Goal: Task Accomplishment & Management: Use online tool/utility

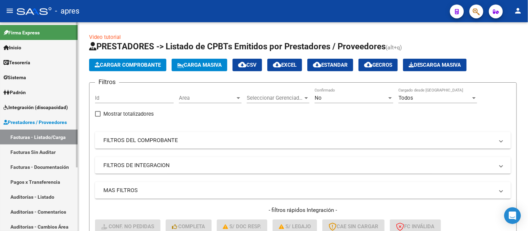
click at [43, 110] on span "Integración (discapacidad)" at bounding box center [35, 108] width 64 height 8
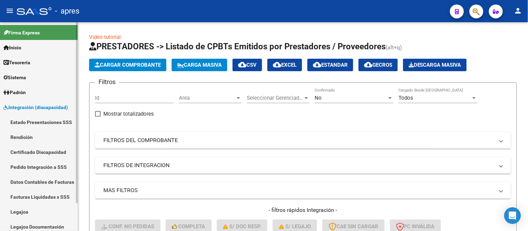
click at [33, 81] on link "Sistema" at bounding box center [39, 77] width 78 height 15
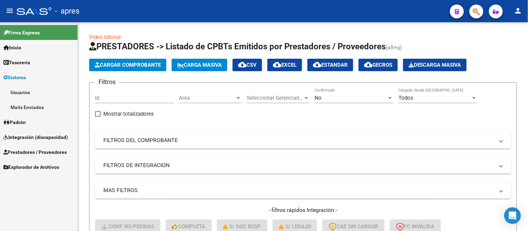
click at [44, 92] on link "Usuarios" at bounding box center [39, 92] width 78 height 15
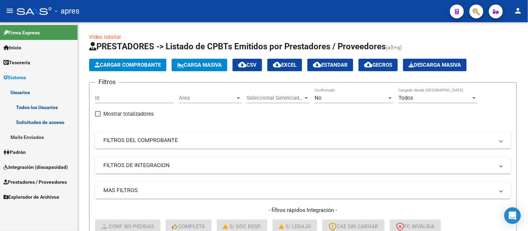
drag, startPoint x: 46, startPoint y: 123, endPoint x: 51, endPoint y: 122, distance: 4.6
click at [47, 123] on link "Solicitudes de acceso" at bounding box center [39, 122] width 78 height 15
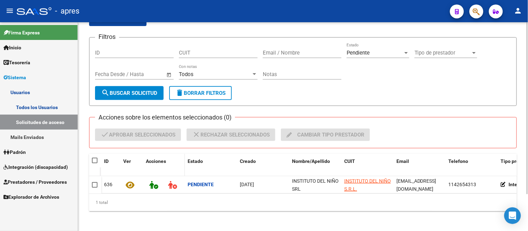
scroll to position [45, 0]
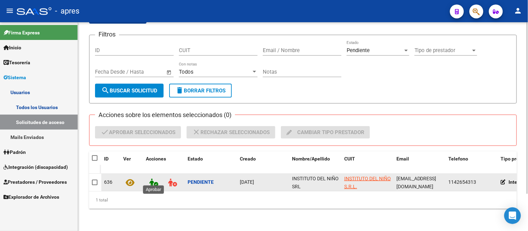
click at [150, 180] on icon at bounding box center [153, 183] width 9 height 8
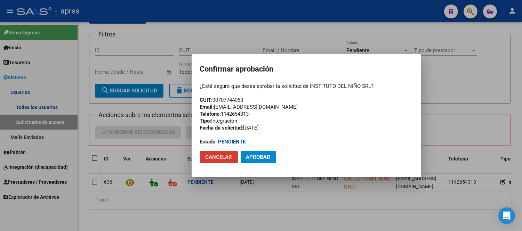
click at [206, 207] on div at bounding box center [261, 115] width 522 height 231
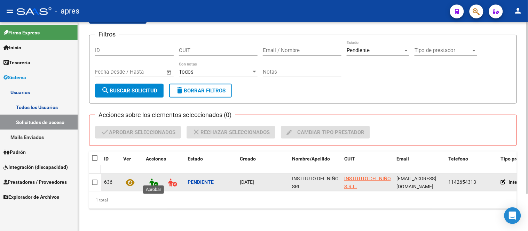
click at [151, 180] on icon at bounding box center [153, 183] width 9 height 8
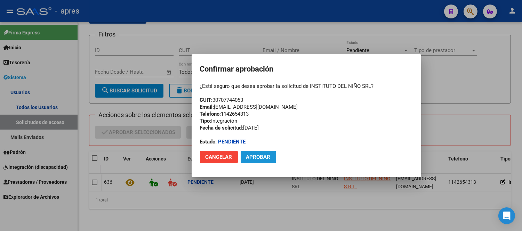
click at [262, 158] on span "Aprobar" at bounding box center [258, 157] width 24 height 6
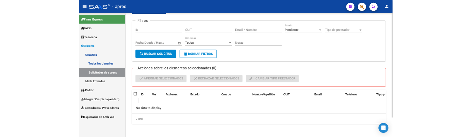
scroll to position [0, 0]
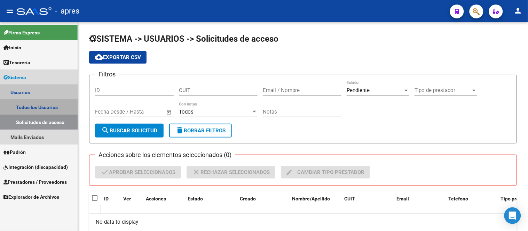
click at [51, 105] on link "Todos los Usuarios" at bounding box center [39, 107] width 78 height 15
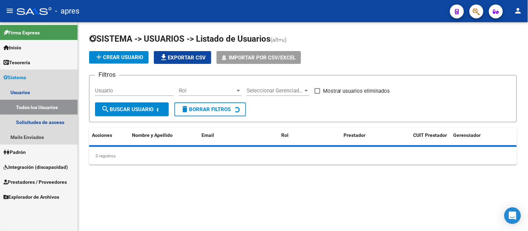
click at [47, 74] on link "Sistema" at bounding box center [39, 77] width 78 height 15
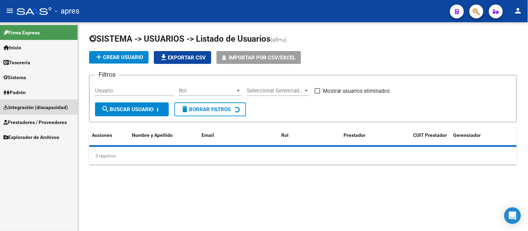
click at [45, 112] on link "Integración (discapacidad)" at bounding box center [39, 107] width 78 height 15
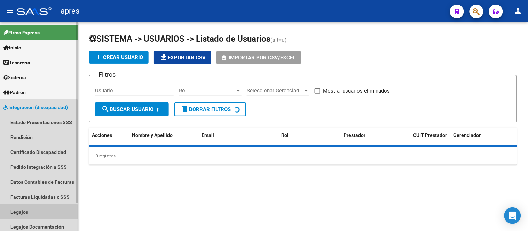
drag, startPoint x: 33, startPoint y: 214, endPoint x: 45, endPoint y: 184, distance: 31.9
click at [33, 215] on link "Legajos" at bounding box center [39, 212] width 78 height 15
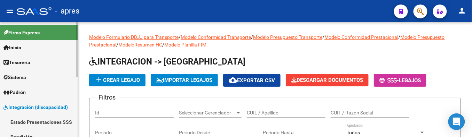
click at [50, 110] on span "Integración (discapacidad)" at bounding box center [35, 108] width 64 height 8
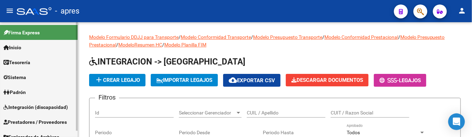
click at [53, 119] on span "Prestadores / Proveedores" at bounding box center [34, 123] width 63 height 8
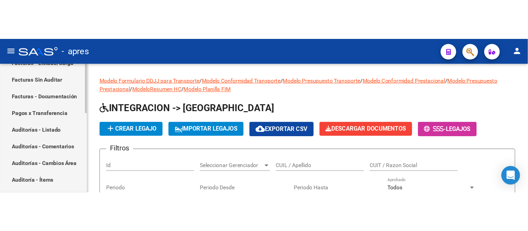
scroll to position [154, 0]
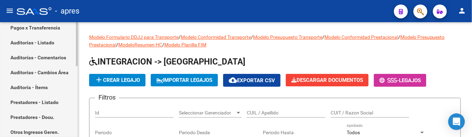
click at [50, 104] on link "Prestadores - Listado" at bounding box center [39, 102] width 78 height 15
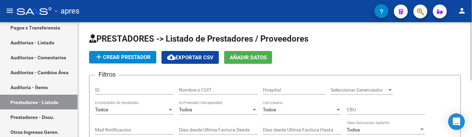
click at [228, 98] on div "Nombre o CUIT" at bounding box center [218, 91] width 79 height 20
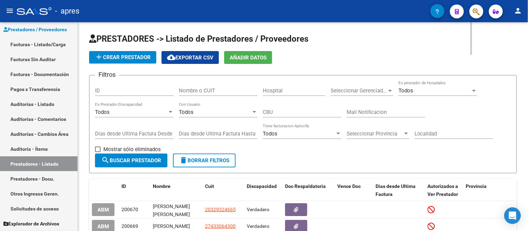
scroll to position [93, 0]
click at [207, 90] on input "Nombre o CUIT" at bounding box center [218, 91] width 79 height 6
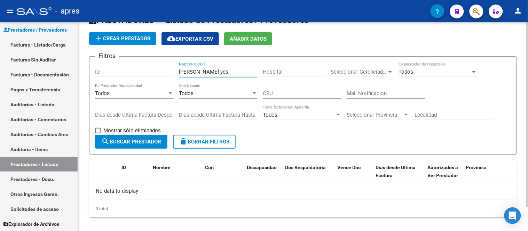
scroll to position [27, 0]
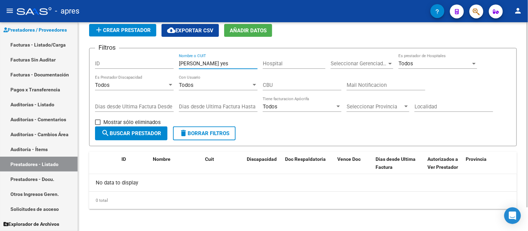
type input "[PERSON_NAME] yes"
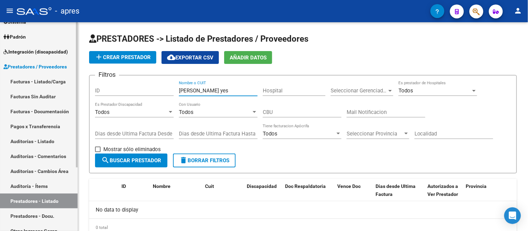
scroll to position [0, 0]
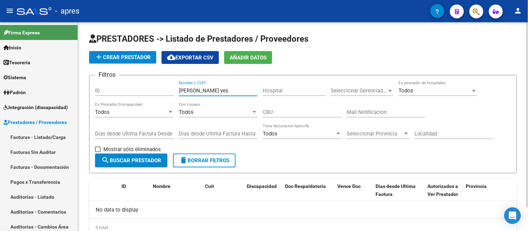
drag, startPoint x: 216, startPoint y: 94, endPoint x: 161, endPoint y: 94, distance: 55.0
click at [161, 94] on div "Filtros ID [PERSON_NAME] yes Nombre o CUIT Hospital Seleccionar Gerenciador Sel…" at bounding box center [303, 117] width 416 height 73
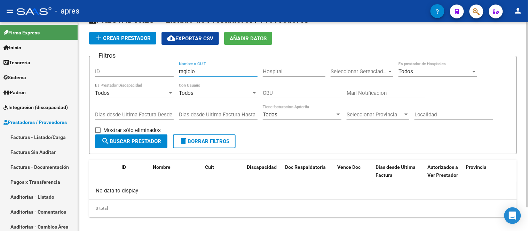
scroll to position [27, 0]
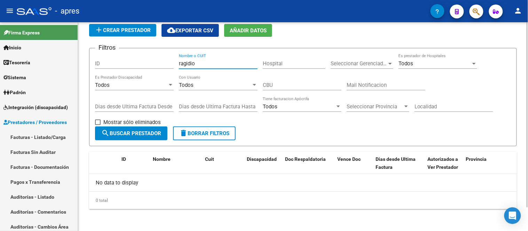
click at [183, 64] on input "ragidio" at bounding box center [218, 64] width 79 height 6
drag, startPoint x: 194, startPoint y: 64, endPoint x: 177, endPoint y: 64, distance: 17.0
click at [181, 64] on input "rasgidio" at bounding box center [218, 64] width 79 height 6
type input "r"
click at [199, 66] on input "Nombre o CUIT" at bounding box center [218, 64] width 79 height 6
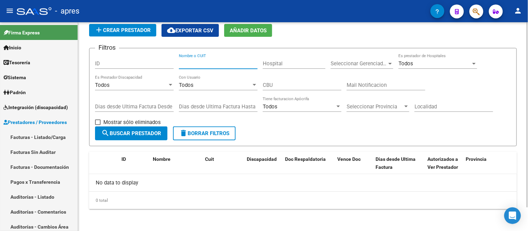
paste input "[PERSON_NAME]"
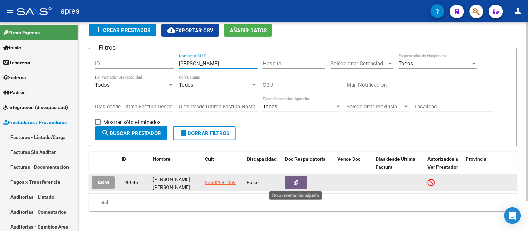
type input "[PERSON_NAME]"
click at [295, 178] on button "button" at bounding box center [296, 182] width 22 height 13
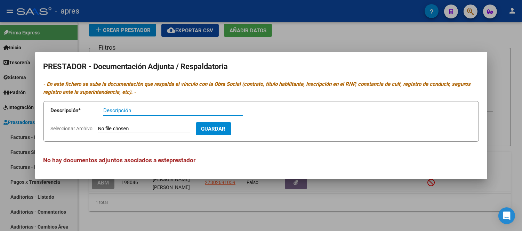
click at [319, 213] on div at bounding box center [261, 115] width 522 height 231
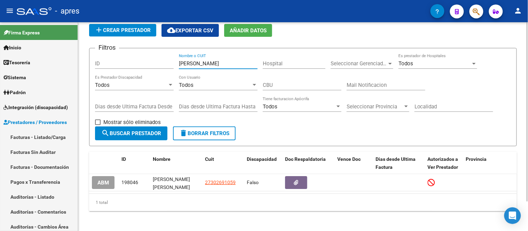
drag, startPoint x: 210, startPoint y: 64, endPoint x: 162, endPoint y: 62, distance: 48.1
click at [162, 62] on div "Filtros ID [PERSON_NAME] Nombre o CUIT Hospital Seleccionar Gerenciador Selecci…" at bounding box center [303, 90] width 416 height 73
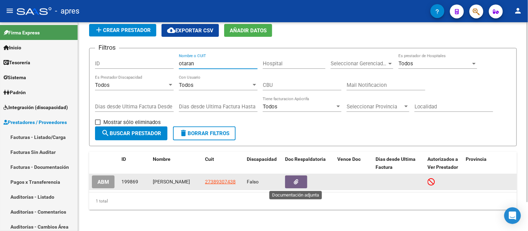
type input "otaran"
click at [293, 184] on button "button" at bounding box center [296, 182] width 22 height 13
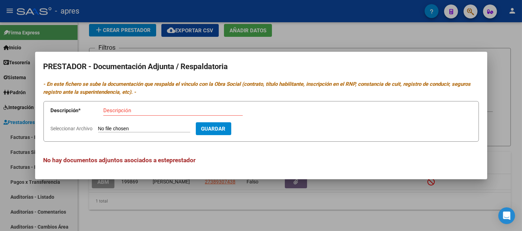
click at [291, 209] on div at bounding box center [261, 115] width 522 height 231
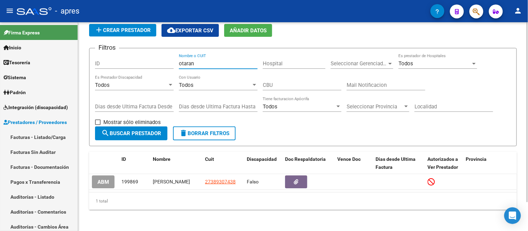
drag, startPoint x: 201, startPoint y: 64, endPoint x: 173, endPoint y: 64, distance: 27.8
click at [173, 64] on div "Filtros ID otaran Nombre o CUIT Hospital Seleccionar Gerenciador Seleccionar Ge…" at bounding box center [303, 90] width 416 height 73
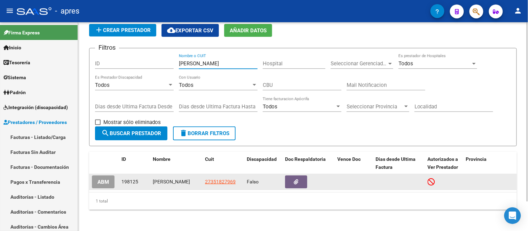
type input "[PERSON_NAME]"
click at [295, 182] on icon "button" at bounding box center [296, 182] width 5 height 5
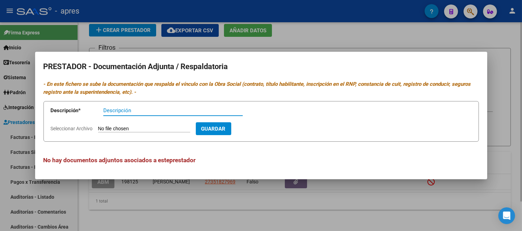
click at [316, 202] on div at bounding box center [261, 115] width 522 height 231
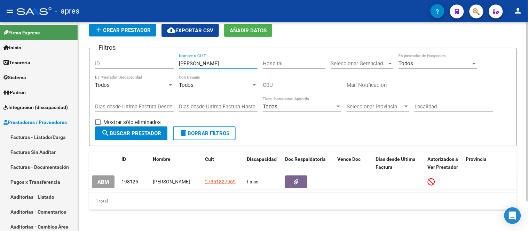
drag, startPoint x: 217, startPoint y: 62, endPoint x: 126, endPoint y: 65, distance: 90.9
click at [126, 64] on div "Filtros ID [PERSON_NAME] Nombre o CUIT Hospital Seleccionar Gerenciador Selecci…" at bounding box center [303, 90] width 416 height 73
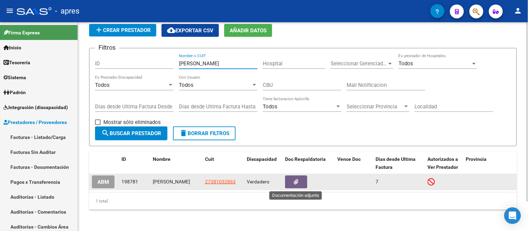
type input "[PERSON_NAME]"
click at [302, 185] on button "button" at bounding box center [296, 182] width 22 height 13
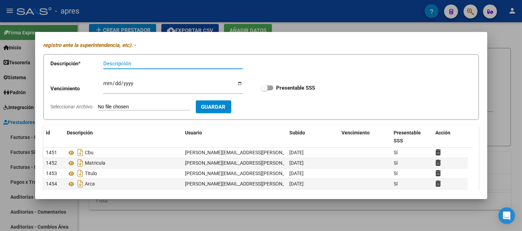
scroll to position [72, 0]
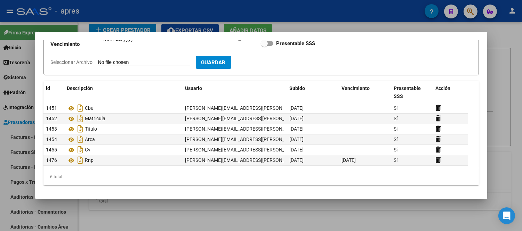
click at [250, 206] on div at bounding box center [261, 115] width 522 height 231
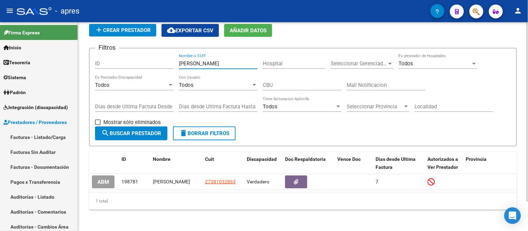
drag, startPoint x: 209, startPoint y: 63, endPoint x: 151, endPoint y: 69, distance: 58.1
click at [152, 67] on div "Filtros ID [PERSON_NAME] Nombre o CUIT Hospital Seleccionar Gerenciador Selecci…" at bounding box center [303, 90] width 416 height 73
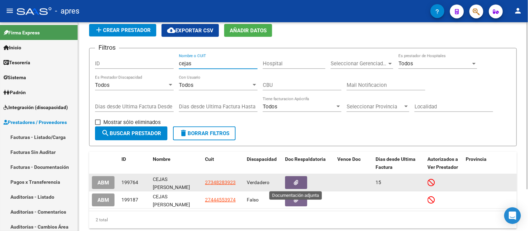
type input "cejas"
click at [305, 183] on button "button" at bounding box center [296, 182] width 22 height 13
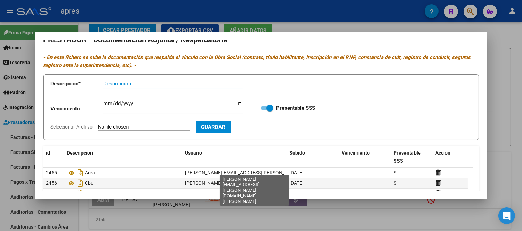
scroll to position [0, 0]
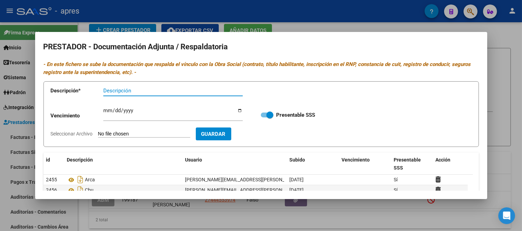
click at [212, 206] on div at bounding box center [261, 115] width 522 height 231
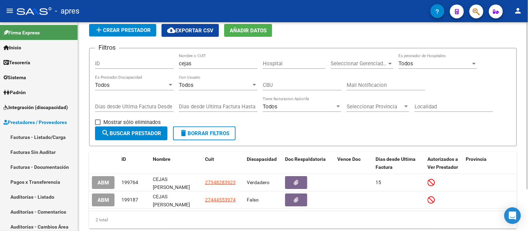
drag, startPoint x: 190, startPoint y: 61, endPoint x: 193, endPoint y: 63, distance: 4.1
click at [190, 61] on input "cejas" at bounding box center [218, 64] width 79 height 6
drag, startPoint x: 199, startPoint y: 59, endPoint x: 178, endPoint y: 59, distance: 20.9
click at [178, 59] on div "Filtros ID cejas Nombre o CUIT Hospital Seleccionar Gerenciador Seleccionar Ger…" at bounding box center [303, 90] width 416 height 73
drag, startPoint x: 196, startPoint y: 63, endPoint x: 175, endPoint y: 61, distance: 20.6
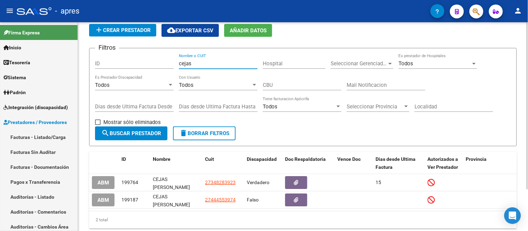
click at [175, 61] on div "Filtros ID cejas Nombre o CUIT Hospital Seleccionar Gerenciador Seleccionar Ger…" at bounding box center [303, 90] width 416 height 73
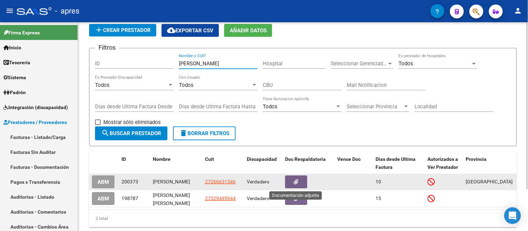
type input "[PERSON_NAME]"
click at [302, 183] on button "button" at bounding box center [296, 182] width 22 height 13
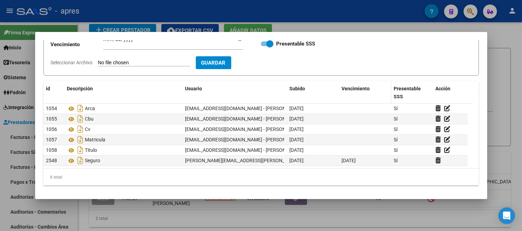
scroll to position [72, 0]
click at [312, 216] on div at bounding box center [261, 115] width 522 height 231
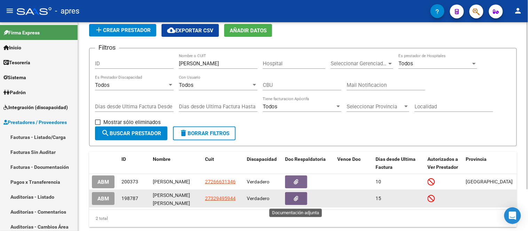
click at [301, 202] on button "button" at bounding box center [296, 198] width 22 height 13
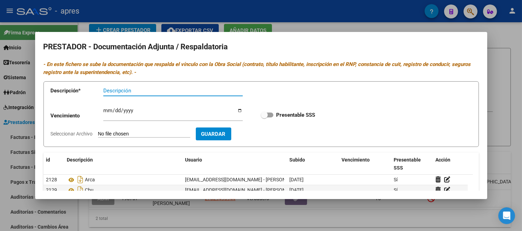
click at [257, 218] on div at bounding box center [261, 115] width 522 height 231
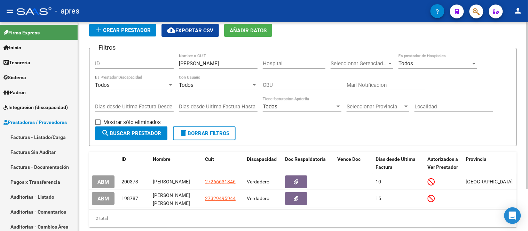
drag, startPoint x: 214, startPoint y: 58, endPoint x: 161, endPoint y: 68, distance: 53.4
click at [161, 68] on div "Filtros ID [PERSON_NAME] Nombre o CUIT Hospital Seleccionar Gerenciador Selecci…" at bounding box center [303, 90] width 416 height 73
drag, startPoint x: 201, startPoint y: 65, endPoint x: 115, endPoint y: 71, distance: 86.1
click at [115, 71] on div "Filtros ID [PERSON_NAME] Nombre o CUIT Hospital Seleccionar Gerenciador Selecci…" at bounding box center [303, 90] width 416 height 73
paste input "[PERSON_NAME]"
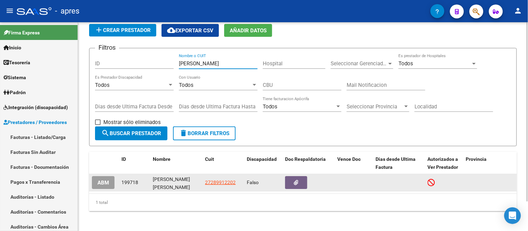
type input "[PERSON_NAME]"
click at [304, 179] on button "button" at bounding box center [296, 182] width 22 height 13
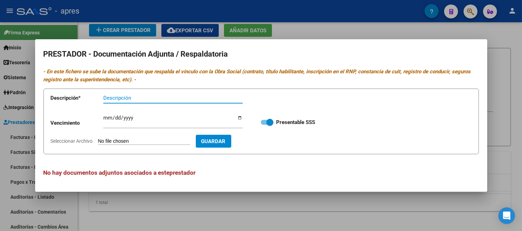
click at [225, 220] on div at bounding box center [261, 115] width 522 height 231
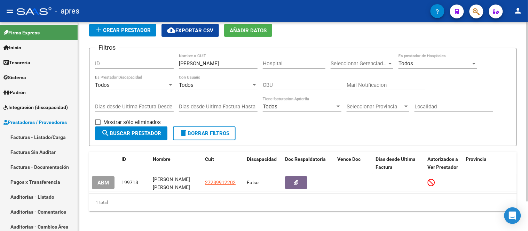
drag, startPoint x: 213, startPoint y: 208, endPoint x: 217, endPoint y: 209, distance: 4.7
click at [213, 208] on div "1 total" at bounding box center [303, 202] width 428 height 17
drag, startPoint x: 214, startPoint y: 65, endPoint x: 140, endPoint y: 72, distance: 73.7
click at [140, 72] on div "Filtros ID [PERSON_NAME] Nombre o CUIT Hospital Seleccionar Gerenciador Selecci…" at bounding box center [303, 90] width 416 height 73
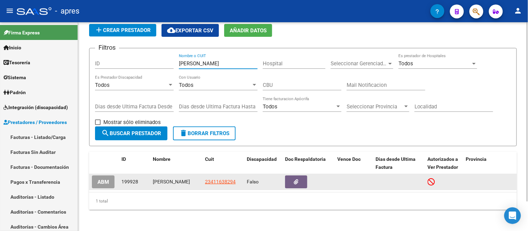
type input "[PERSON_NAME]"
click at [298, 184] on icon "button" at bounding box center [296, 182] width 5 height 5
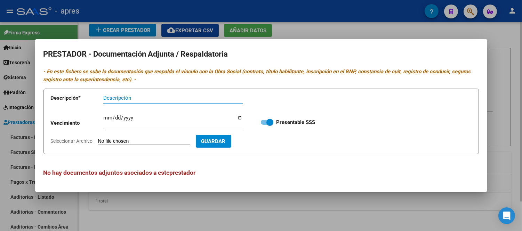
click at [321, 207] on div at bounding box center [261, 115] width 522 height 231
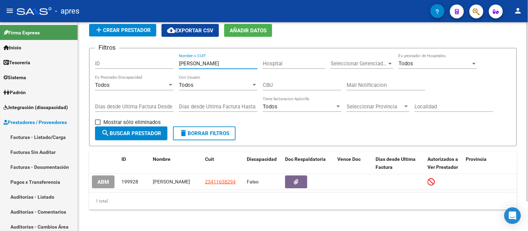
drag, startPoint x: 205, startPoint y: 64, endPoint x: 135, endPoint y: 66, distance: 69.6
click at [135, 66] on div "Filtros ID [PERSON_NAME] Nombre o CUIT Hospital Seleccionar Gerenciador Selecci…" at bounding box center [303, 90] width 416 height 73
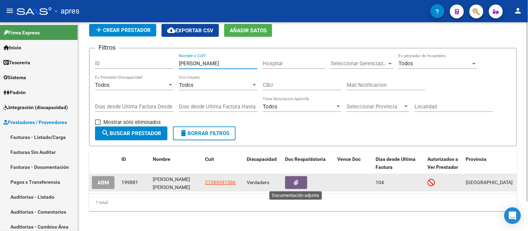
click at [304, 180] on button "button" at bounding box center [296, 182] width 22 height 13
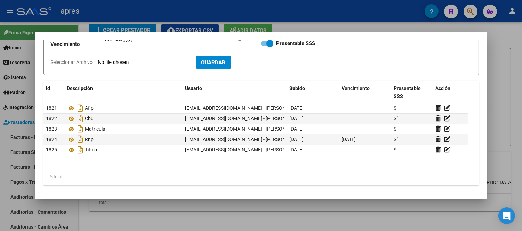
click at [333, 222] on div at bounding box center [261, 115] width 522 height 231
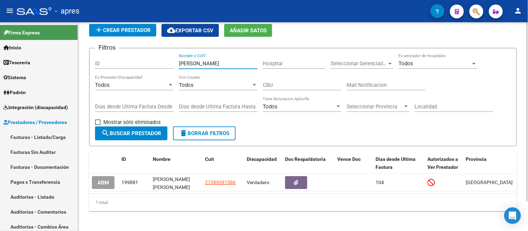
drag, startPoint x: 210, startPoint y: 63, endPoint x: 181, endPoint y: 60, distance: 29.4
click at [181, 60] on div "[PERSON_NAME] Nombre o CUIT" at bounding box center [218, 61] width 79 height 15
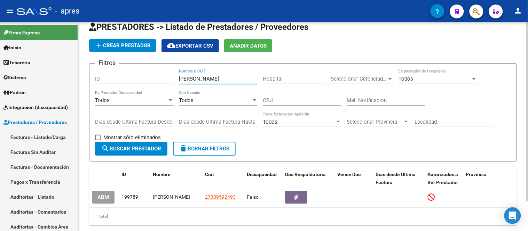
scroll to position [27, 0]
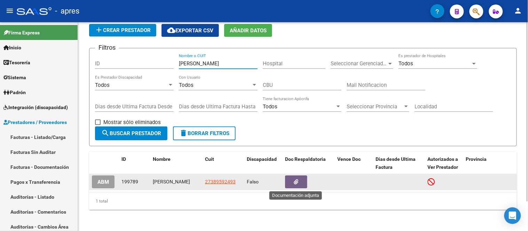
type input "[PERSON_NAME]"
click at [302, 185] on button "button" at bounding box center [296, 182] width 22 height 13
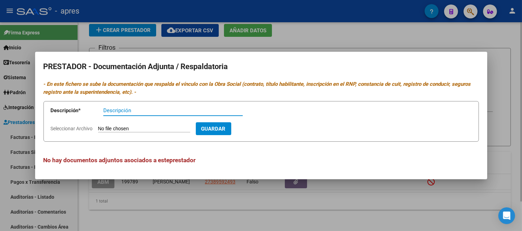
click at [313, 221] on div at bounding box center [261, 115] width 522 height 231
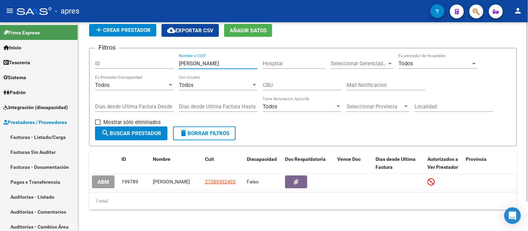
drag, startPoint x: 210, startPoint y: 65, endPoint x: 154, endPoint y: 69, distance: 56.5
click at [153, 66] on div "Filtros ID [PERSON_NAME] Nombre o CUIT Hospital Seleccionar Gerenciador Selecci…" at bounding box center [303, 90] width 416 height 73
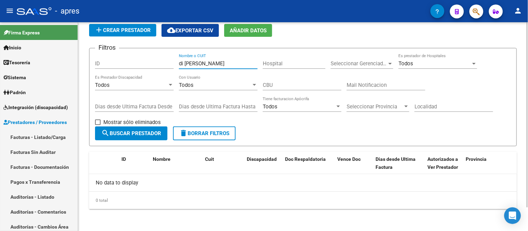
type input "di [PERSON_NAME]"
drag, startPoint x: 188, startPoint y: 59, endPoint x: 154, endPoint y: 63, distance: 34.3
click at [154, 62] on div "Filtros ID di [PERSON_NAME] Nombre o CUIT Hospital Seleccionar Gerenciador Sele…" at bounding box center [303, 90] width 416 height 73
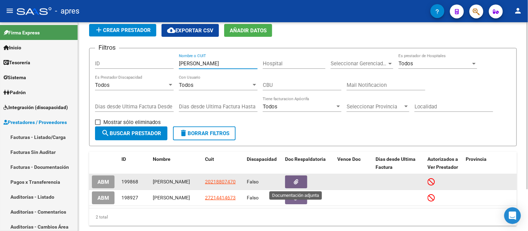
type input "[PERSON_NAME]"
click at [296, 182] on icon "button" at bounding box center [296, 182] width 5 height 5
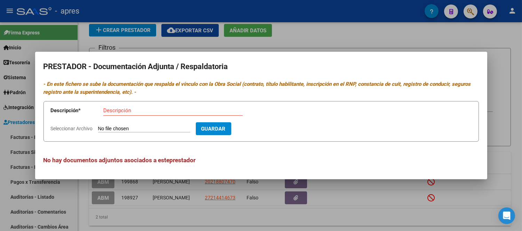
click at [317, 224] on div at bounding box center [261, 115] width 522 height 231
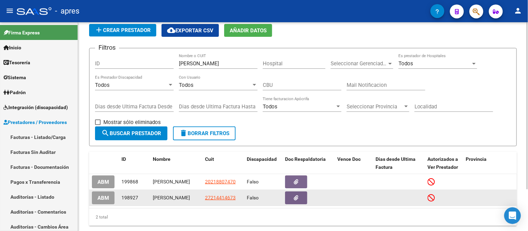
click at [292, 199] on button "button" at bounding box center [296, 198] width 22 height 13
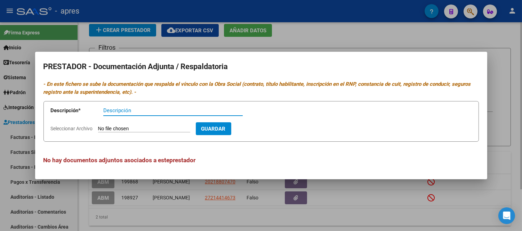
click at [270, 222] on div at bounding box center [261, 115] width 522 height 231
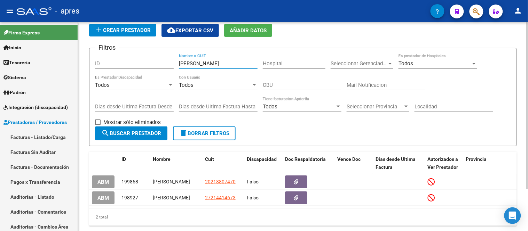
drag, startPoint x: 217, startPoint y: 63, endPoint x: 144, endPoint y: 72, distance: 73.9
click at [144, 71] on div "Filtros ID [PERSON_NAME] Nombre o CUIT Hospital Seleccionar Gerenciador Selecci…" at bounding box center [303, 90] width 416 height 73
paste input "[PERSON_NAME]"
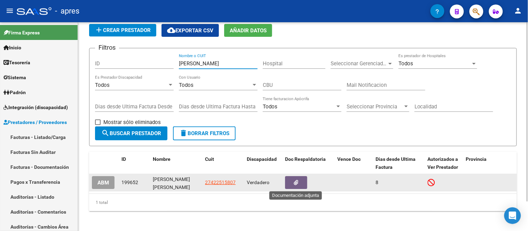
type input "[PERSON_NAME]"
click at [296, 187] on button "button" at bounding box center [296, 182] width 22 height 13
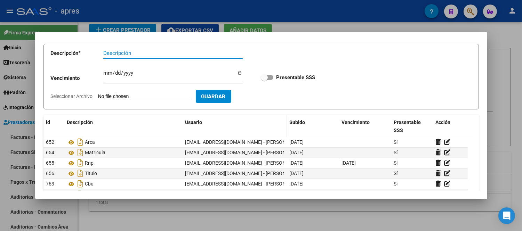
scroll to position [72, 0]
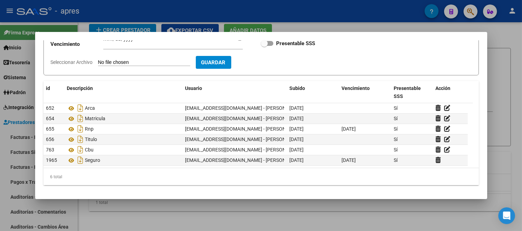
click at [298, 197] on mat-dialog-container "PRESTADOR - Documentación Adjunta / Respaldatoria - En este fichero se sube la …" at bounding box center [261, 115] width 452 height 167
click at [426, 188] on mat-dialog-content "PRESTADOR - Documentación Adjunta / Respaldatoria - En este fichero se sube la …" at bounding box center [261, 115] width 452 height 150
click at [427, 206] on div at bounding box center [261, 115] width 522 height 231
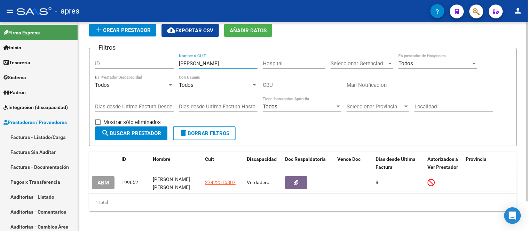
drag, startPoint x: 221, startPoint y: 63, endPoint x: 156, endPoint y: 81, distance: 67.4
click at [151, 68] on div "Filtros ID [PERSON_NAME] Nombre o CUIT Hospital Seleccionar Gerenciador Selecci…" at bounding box center [303, 90] width 416 height 73
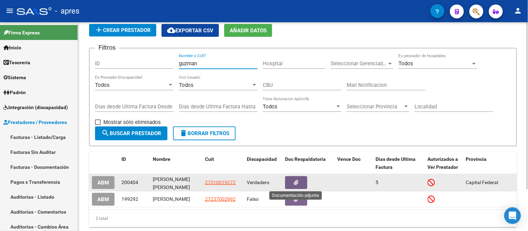
type input "guzman"
click at [294, 178] on button "button" at bounding box center [296, 182] width 22 height 13
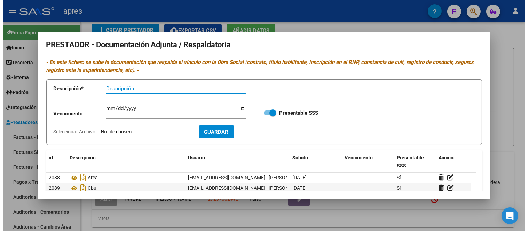
scroll to position [0, 0]
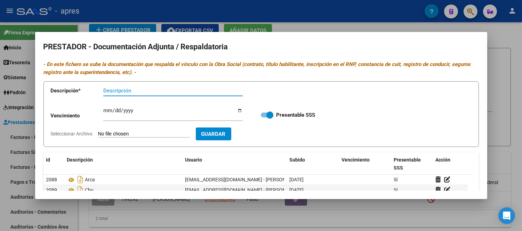
click at [201, 223] on div at bounding box center [261, 115] width 522 height 231
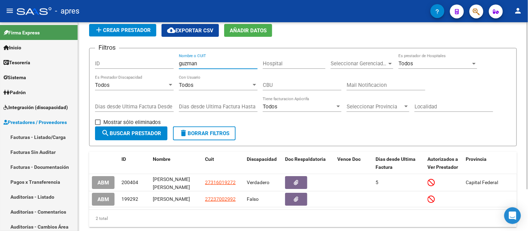
drag, startPoint x: 207, startPoint y: 63, endPoint x: 145, endPoint y: 62, distance: 61.9
click at [145, 62] on div "Filtros ID [PERSON_NAME] Nombre o CUIT Hospital Seleccionar Gerenciador Selecci…" at bounding box center [303, 90] width 416 height 73
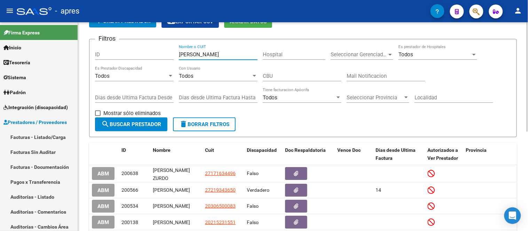
scroll to position [75, 0]
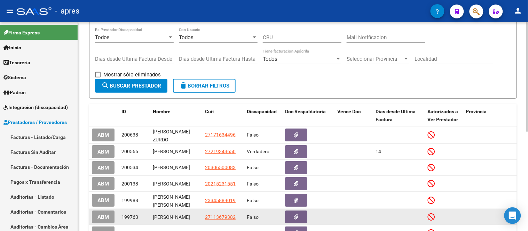
type input "[PERSON_NAME]"
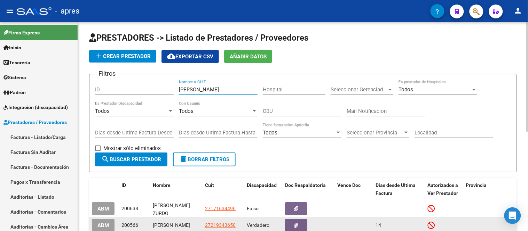
scroll to position [0, 0]
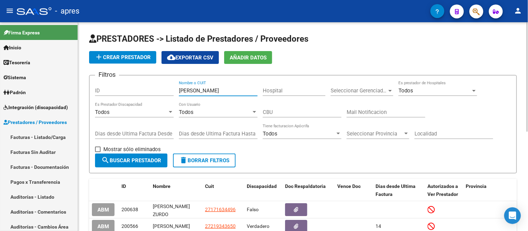
drag, startPoint x: 227, startPoint y: 92, endPoint x: 168, endPoint y: 91, distance: 58.8
click at [168, 94] on div "Filtros ID [PERSON_NAME] Nombre o CUIT Hospital Seleccionar Gerenciador Selecci…" at bounding box center [303, 117] width 416 height 73
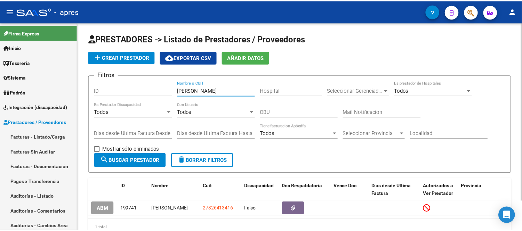
scroll to position [35, 0]
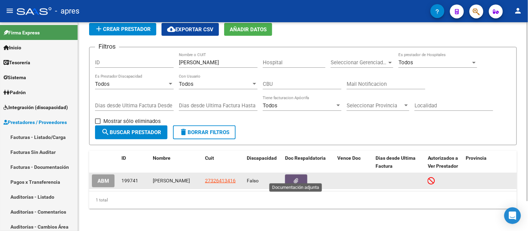
click at [300, 175] on button "button" at bounding box center [296, 181] width 22 height 13
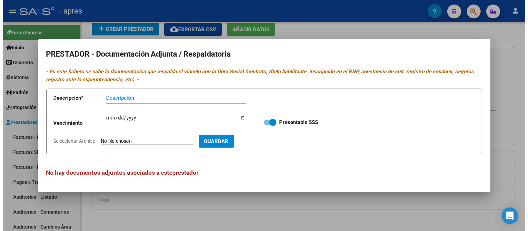
scroll to position [0, 0]
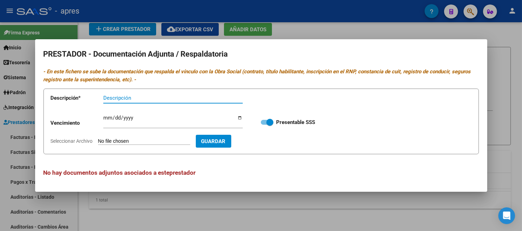
drag, startPoint x: 260, startPoint y: 209, endPoint x: 269, endPoint y: 198, distance: 14.1
click at [260, 209] on div at bounding box center [261, 115] width 522 height 231
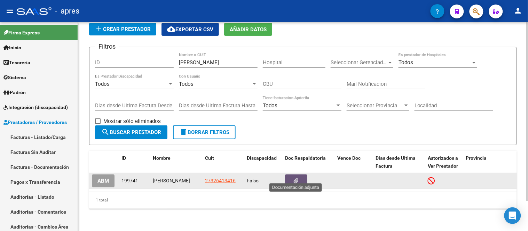
click at [290, 177] on button "button" at bounding box center [296, 181] width 22 height 13
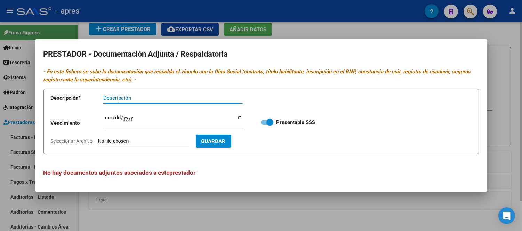
click at [269, 204] on div at bounding box center [261, 115] width 522 height 231
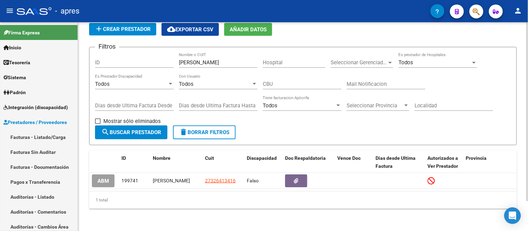
drag, startPoint x: 217, startPoint y: 51, endPoint x: 176, endPoint y: 56, distance: 41.0
click at [176, 56] on div "Filtros ID [PERSON_NAME] Nombre o CUIT Hospital Seleccionar Gerenciador Selecci…" at bounding box center [303, 89] width 416 height 73
drag, startPoint x: 196, startPoint y: 56, endPoint x: 171, endPoint y: 58, distance: 24.8
click at [183, 59] on input "[PERSON_NAME]" at bounding box center [218, 62] width 79 height 6
type input "F"
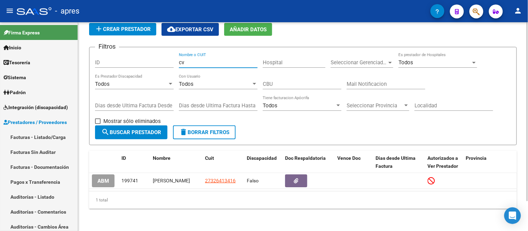
type input "c"
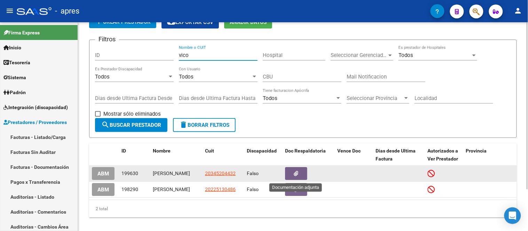
type input "vico"
click at [296, 176] on icon "button" at bounding box center [296, 173] width 5 height 5
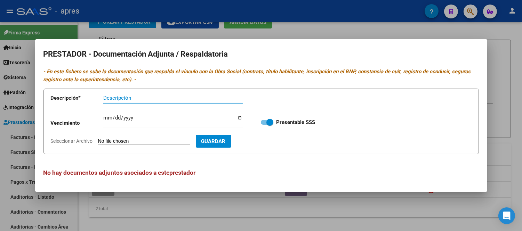
click at [297, 197] on div at bounding box center [261, 115] width 522 height 231
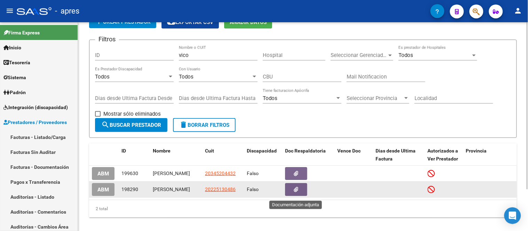
click at [296, 196] on button "button" at bounding box center [296, 189] width 22 height 13
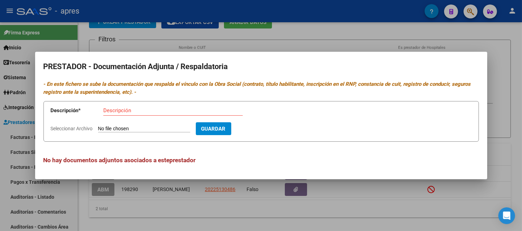
click at [231, 213] on div at bounding box center [261, 115] width 522 height 231
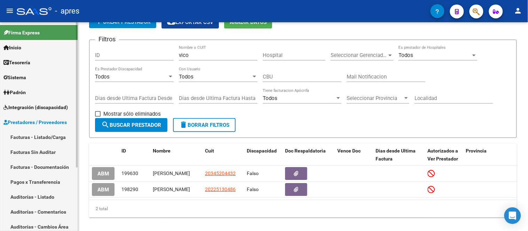
drag, startPoint x: 235, startPoint y: 53, endPoint x: 39, endPoint y: 112, distance: 204.7
click at [50, 107] on mat-sidenav-container "Firma Express Inicio Calendario SSS Instructivos Contacto OS Tesorería Extracto…" at bounding box center [264, 126] width 528 height 209
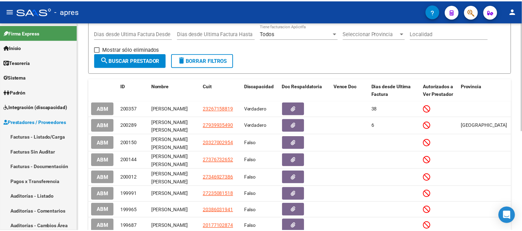
scroll to position [35, 0]
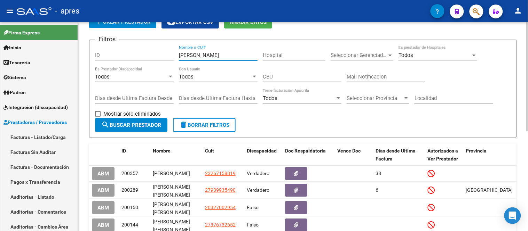
click at [223, 57] on input "[PERSON_NAME]" at bounding box center [218, 55] width 79 height 6
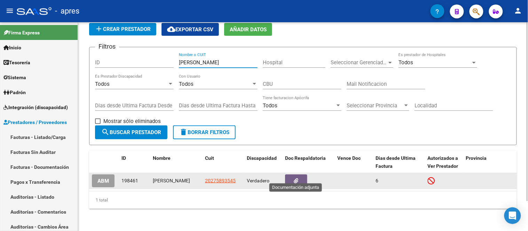
type input "[PERSON_NAME]"
click at [307, 180] on button "button" at bounding box center [296, 181] width 22 height 13
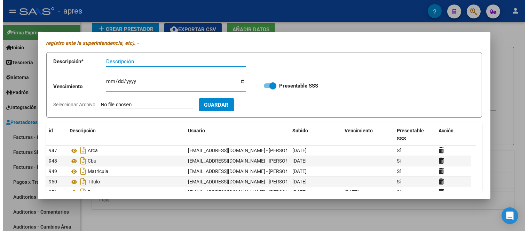
scroll to position [72, 0]
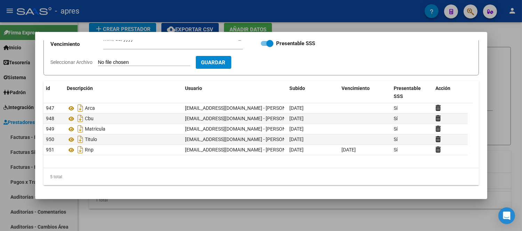
click at [288, 199] on mat-dialog-container "PRESTADOR - Documentación Adjunta / Respaldatoria - En este fichero se sube la …" at bounding box center [261, 115] width 452 height 167
click at [332, 208] on div at bounding box center [261, 115] width 522 height 231
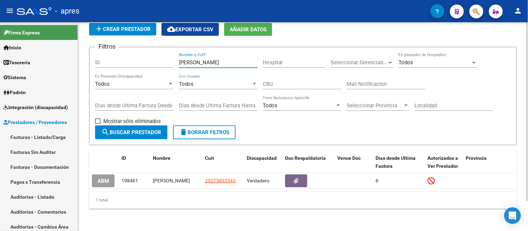
drag, startPoint x: 224, startPoint y: 54, endPoint x: 118, endPoint y: 54, distance: 105.8
click at [118, 54] on div "Filtros ID [PERSON_NAME] Nombre o CUIT Hospital Seleccionar Gerenciador Selecci…" at bounding box center [303, 89] width 416 height 73
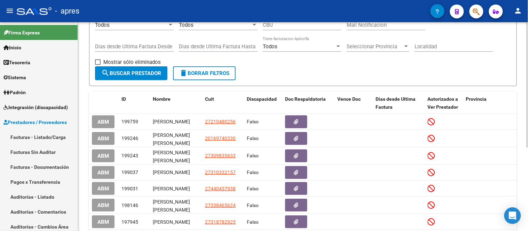
scroll to position [113, 0]
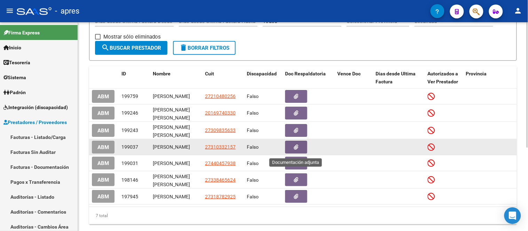
click at [302, 144] on button "button" at bounding box center [296, 147] width 22 height 13
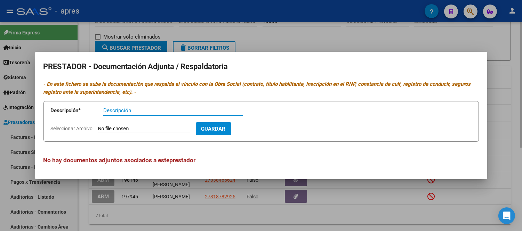
click at [294, 223] on div at bounding box center [261, 115] width 522 height 231
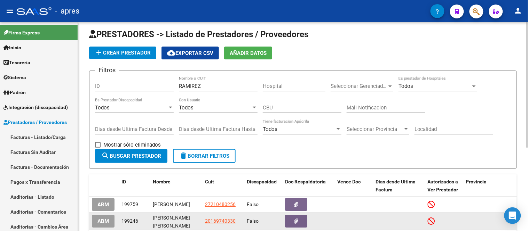
scroll to position [0, 0]
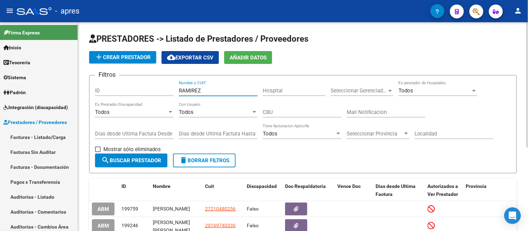
drag, startPoint x: 205, startPoint y: 91, endPoint x: 182, endPoint y: 91, distance: 23.7
click at [182, 91] on input "RAMIREZ" at bounding box center [218, 91] width 79 height 6
type input "R"
type input "u"
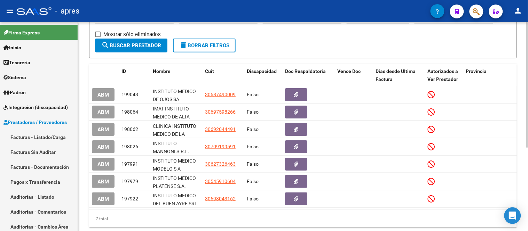
scroll to position [116, 0]
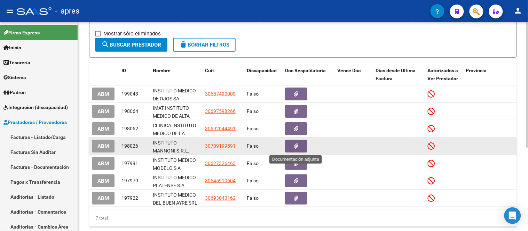
type input "instituto m"
click at [300, 149] on button "button" at bounding box center [296, 146] width 22 height 13
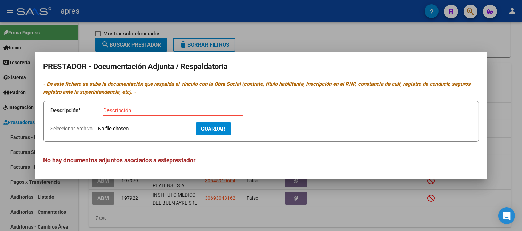
click at [257, 224] on div at bounding box center [261, 115] width 522 height 231
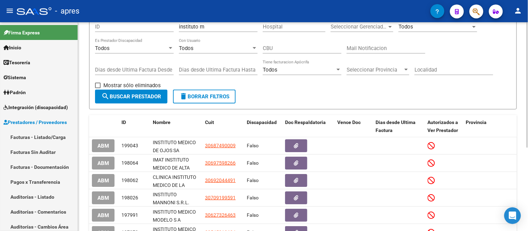
scroll to position [0, 0]
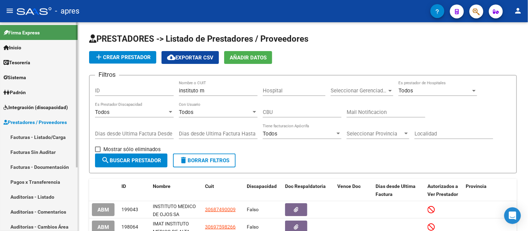
drag, startPoint x: 203, startPoint y: 92, endPoint x: 74, endPoint y: 122, distance: 132.2
click at [67, 103] on mat-sidenav-container "Firma Express Inicio Calendario SSS Instructivos Contacto OS Tesorería Extracto…" at bounding box center [264, 126] width 528 height 209
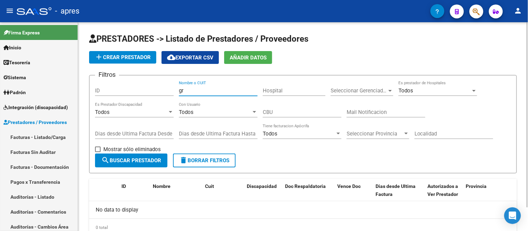
type input "g"
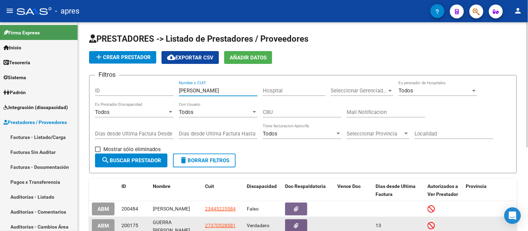
type input "[PERSON_NAME]"
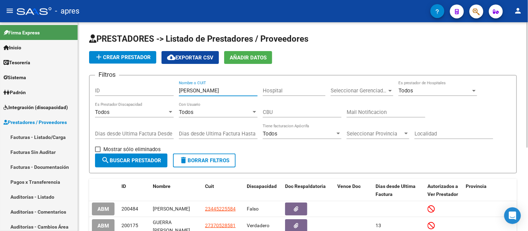
drag, startPoint x: 211, startPoint y: 90, endPoint x: 175, endPoint y: 90, distance: 35.8
click at [176, 90] on div "Filtros ID [PERSON_NAME] Nombre o CUIT Hospital Seleccionar Gerenciador Selecci…" at bounding box center [303, 117] width 416 height 73
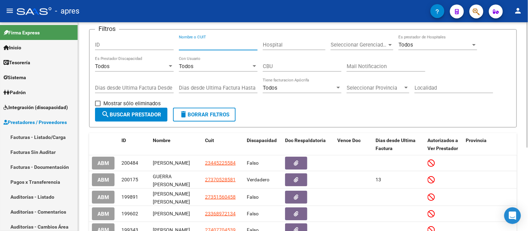
scroll to position [39, 0]
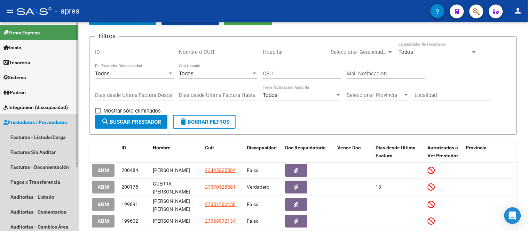
click at [43, 121] on span "Prestadores / Proveedores" at bounding box center [34, 123] width 63 height 8
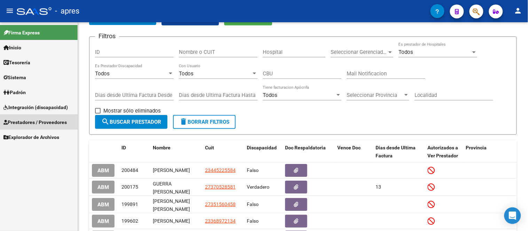
click at [43, 122] on span "Prestadores / Proveedores" at bounding box center [34, 123] width 63 height 8
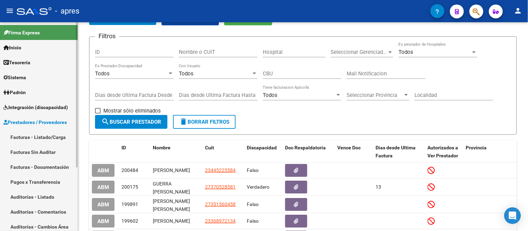
drag, startPoint x: 45, startPoint y: 143, endPoint x: 41, endPoint y: 140, distance: 5.0
click at [44, 143] on link "Facturas - Listado/Carga" at bounding box center [39, 137] width 78 height 15
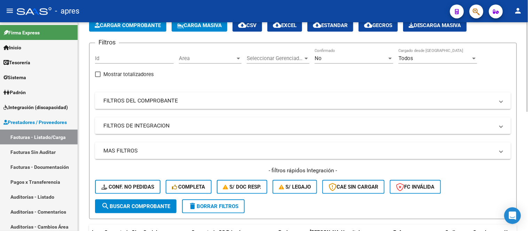
scroll to position [39, 0]
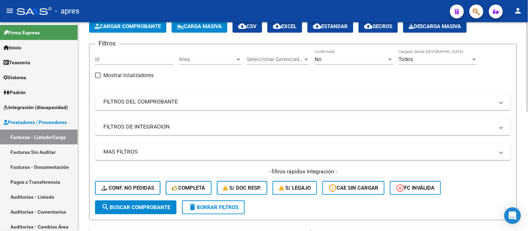
click at [200, 61] on span "Area" at bounding box center [207, 59] width 56 height 6
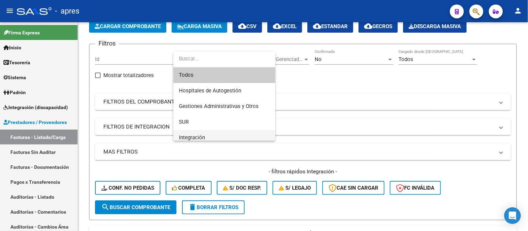
click at [234, 136] on span "Integración" at bounding box center [224, 138] width 91 height 16
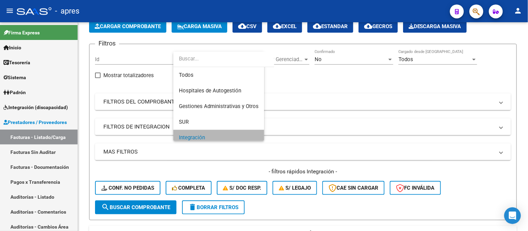
scroll to position [5, 0]
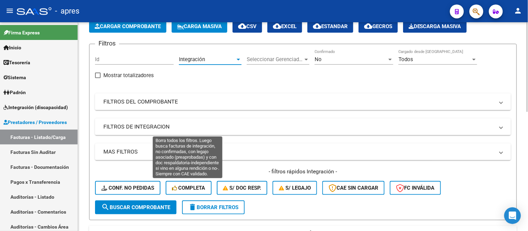
click at [186, 186] on span "Completa" at bounding box center [188, 188] width 33 height 6
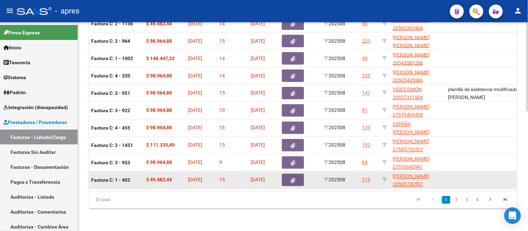
scroll to position [0, 182]
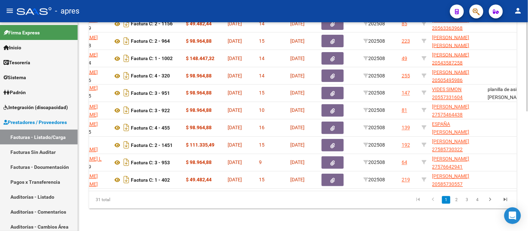
drag, startPoint x: 263, startPoint y: 182, endPoint x: 257, endPoint y: 186, distance: 7.2
click at [209, 185] on datatable-body "4534 [PERSON_NAME] 27395562679 Factura C: 2 - 1156 $ 49.482,44 [DATE] 14 [DATE]…" at bounding box center [303, 101] width 428 height 179
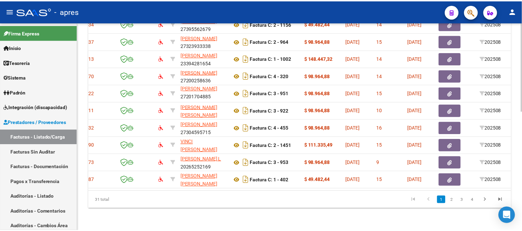
scroll to position [0, 0]
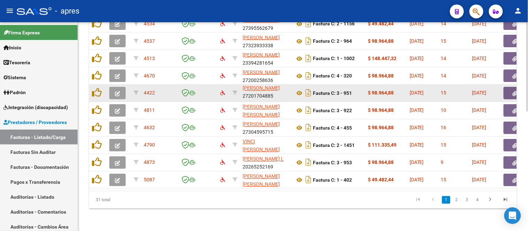
click at [117, 91] on icon "button" at bounding box center [117, 93] width 5 height 5
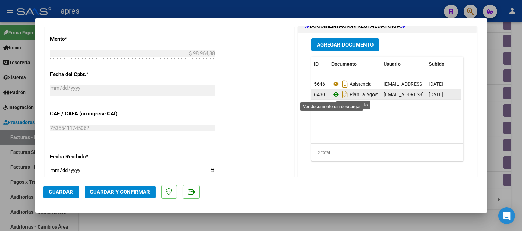
click at [332, 96] on icon at bounding box center [336, 94] width 9 height 8
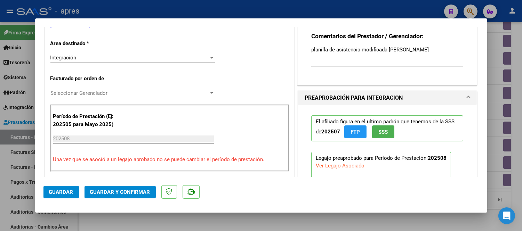
scroll to position [154, 0]
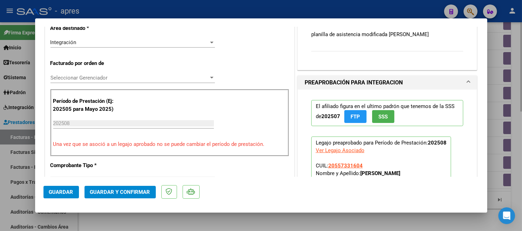
drag, startPoint x: 262, startPoint y: 220, endPoint x: 260, endPoint y: 217, distance: 3.7
click at [262, 220] on div at bounding box center [261, 115] width 522 height 231
type input "$ 0,00"
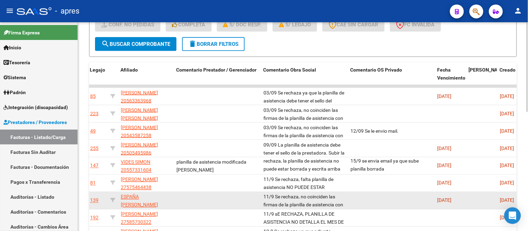
scroll to position [279, 0]
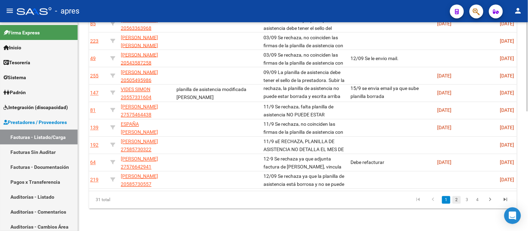
click at [456, 201] on link "2" at bounding box center [456, 201] width 8 height 8
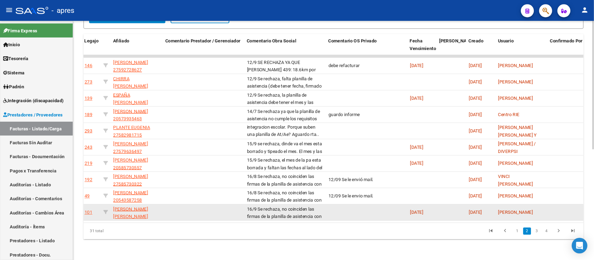
scroll to position [9, 0]
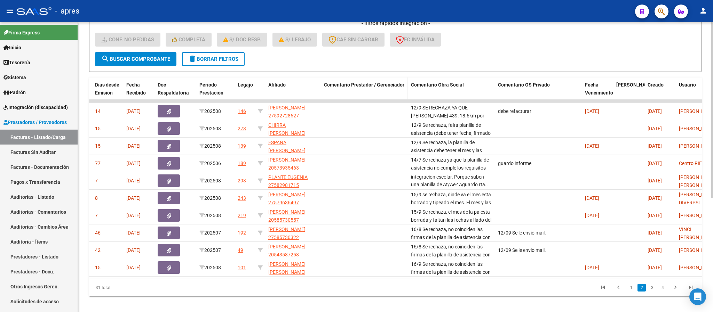
drag, startPoint x: 445, startPoint y: 85, endPoint x: 381, endPoint y: 93, distance: 63.8
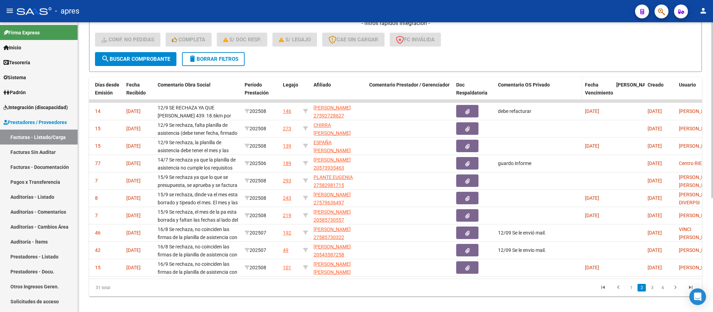
drag, startPoint x: 514, startPoint y: 81, endPoint x: 525, endPoint y: 92, distance: 16.2
click at [440, 90] on div "ID CAE Fc. x Razón Social CPBT Monto Fecha Cpbt Días desde Emisión Fecha Recibi…" at bounding box center [300, 93] width 1114 height 31
click at [522, 85] on span "Comentario OS Privado" at bounding box center [524, 85] width 52 height 6
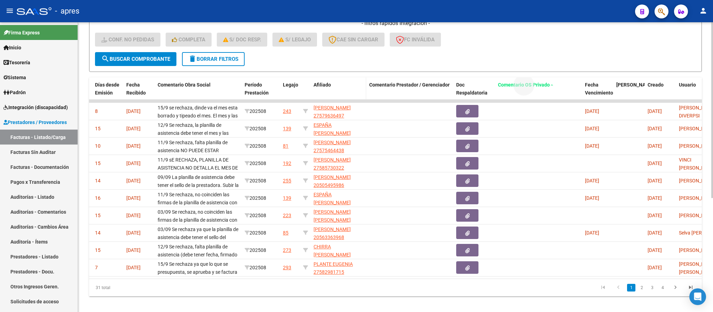
drag, startPoint x: 497, startPoint y: 81, endPoint x: 400, endPoint y: 89, distance: 97.1
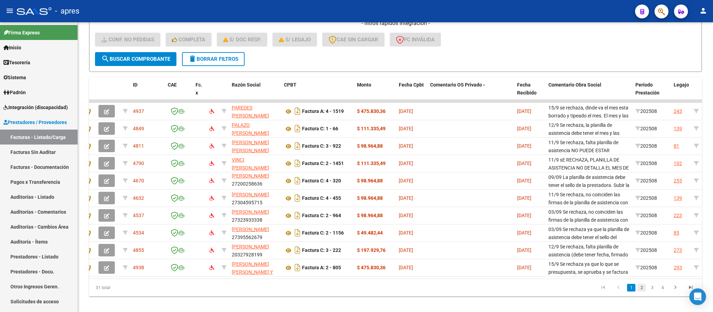
click at [527, 231] on link "2" at bounding box center [641, 288] width 8 height 8
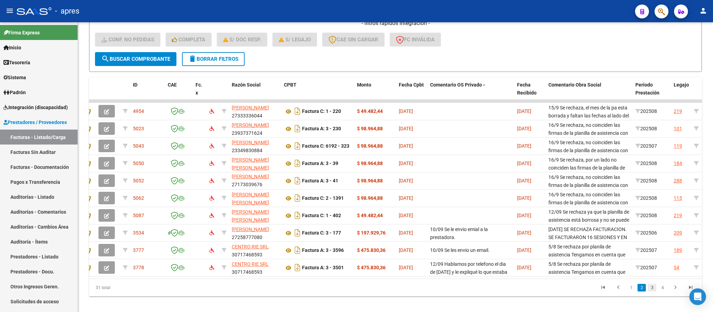
click at [527, 231] on link "3" at bounding box center [652, 288] width 8 height 8
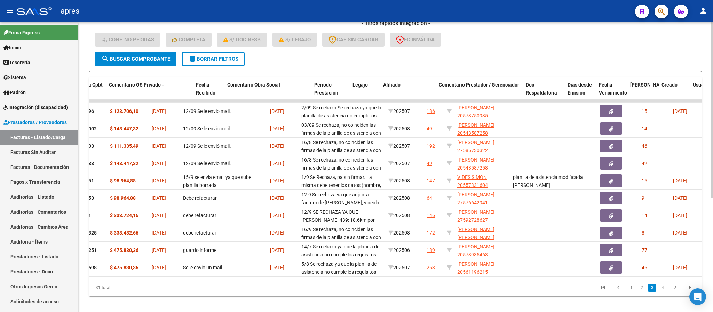
scroll to position [0, 332]
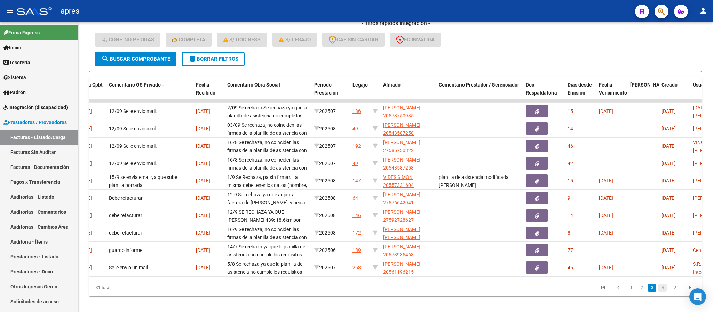
click at [527, 231] on link "4" at bounding box center [662, 288] width 8 height 8
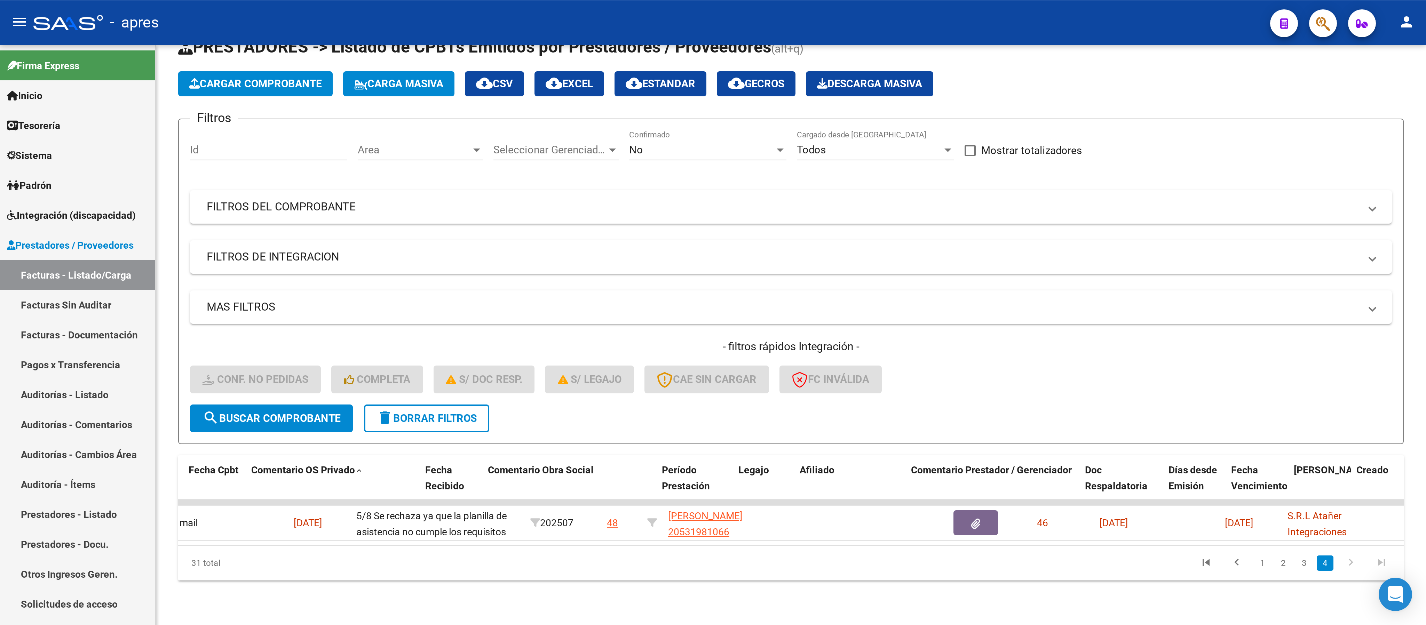
scroll to position [0, 307]
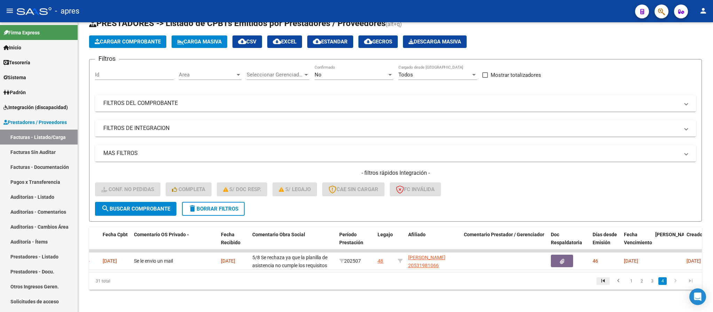
click at [527, 231] on icon "go to first page" at bounding box center [602, 282] width 9 height 8
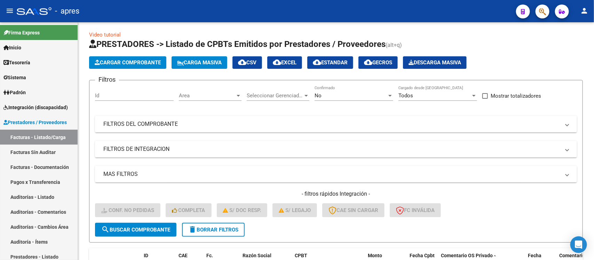
scroll to position [0, 0]
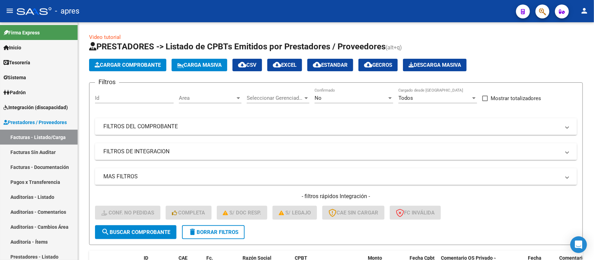
click at [216, 94] on div "Area Area" at bounding box center [210, 95] width 63 height 15
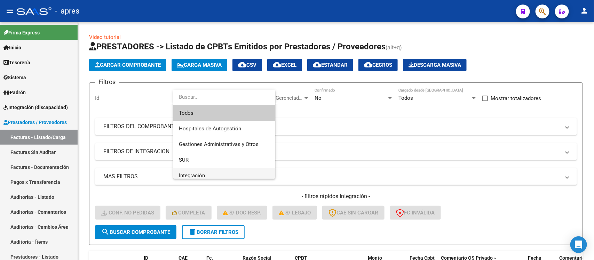
click at [223, 173] on span "Integración" at bounding box center [224, 176] width 91 height 16
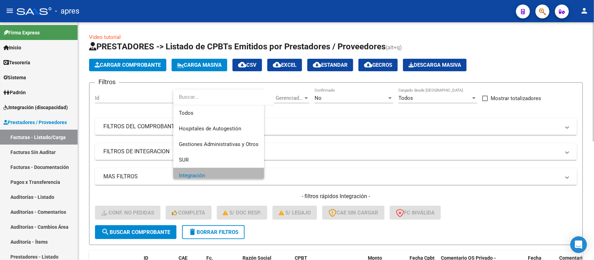
scroll to position [5, 0]
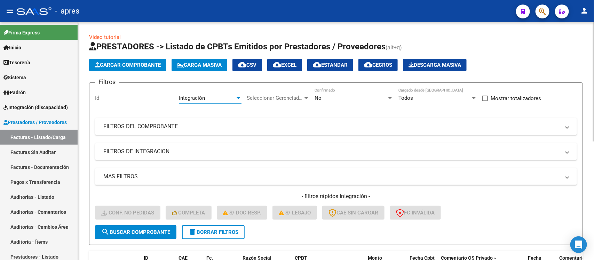
click at [305, 95] on div "Seleccionar Gerenciador" at bounding box center [278, 98] width 63 height 6
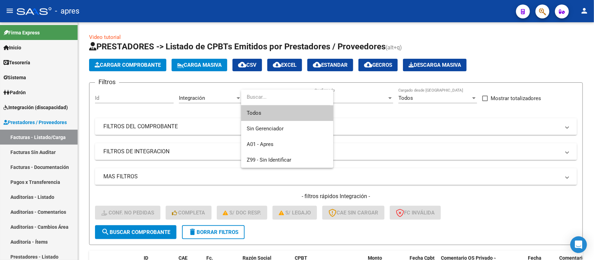
click at [375, 138] on div at bounding box center [297, 130] width 594 height 260
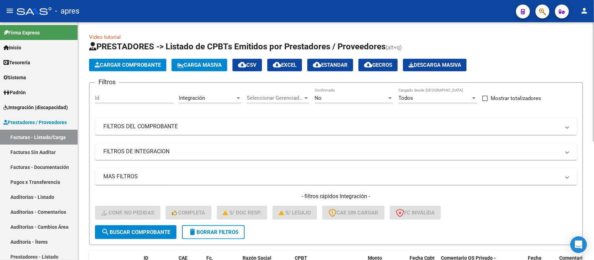
click at [434, 126] on mat-panel-title "FILTROS DEL COMPROBANTE" at bounding box center [331, 127] width 457 height 8
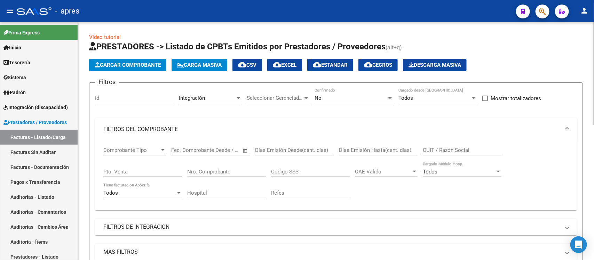
click at [434, 126] on mat-panel-title "FILTROS DEL COMPROBANTE" at bounding box center [331, 130] width 457 height 8
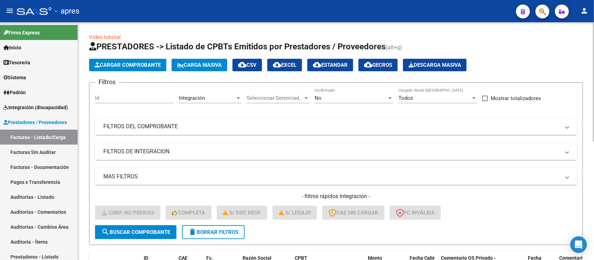
click at [437, 128] on mat-panel-title "FILTROS DEL COMPROBANTE" at bounding box center [331, 127] width 457 height 8
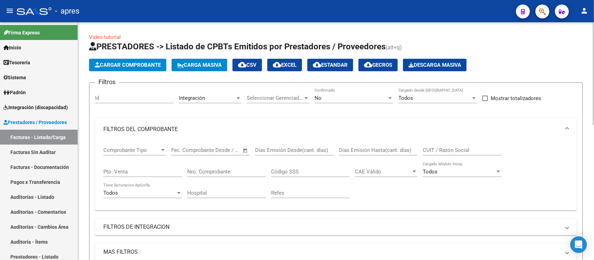
click at [453, 150] on input "CUIT / Razón Social" at bounding box center [462, 150] width 79 height 6
click at [450, 135] on mat-expansion-panel-header "FILTROS DEL COMPROBANTE" at bounding box center [336, 129] width 482 height 22
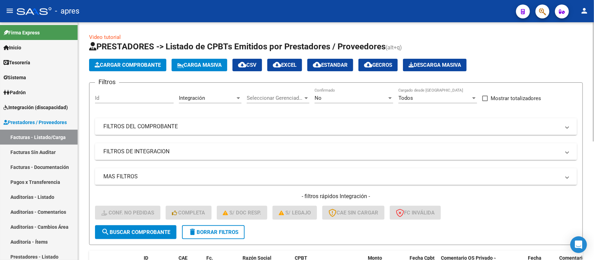
click at [176, 154] on mat-panel-title "FILTROS DE INTEGRACION" at bounding box center [331, 152] width 457 height 8
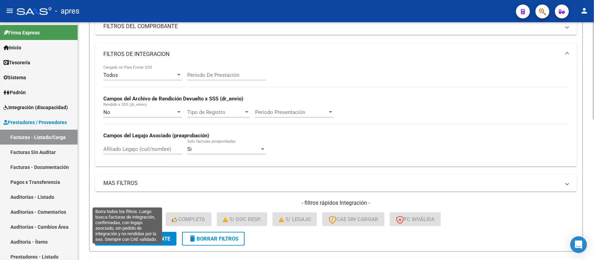
scroll to position [130, 0]
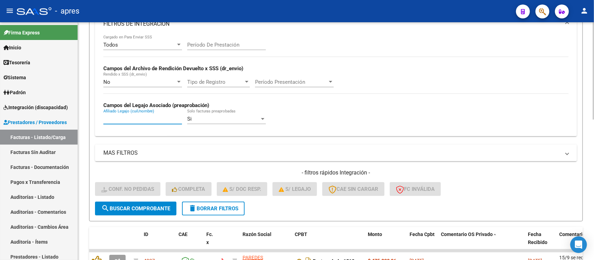
click at [126, 119] on input "Afiliado Legajo (cuil/nombre)" at bounding box center [142, 119] width 79 height 6
type input "m"
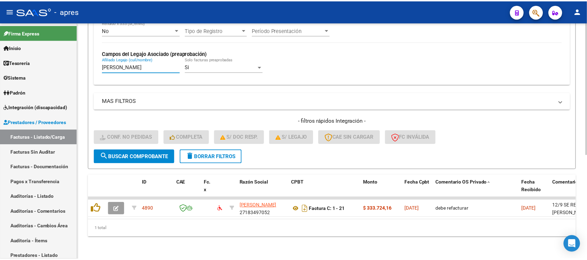
scroll to position [187, 0]
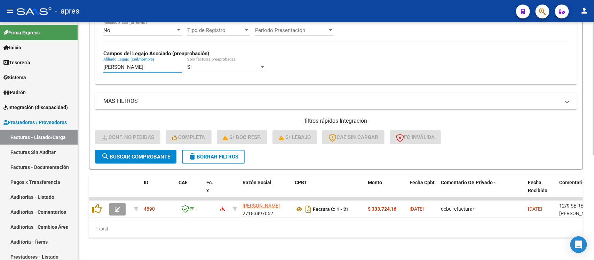
type input "[PERSON_NAME]"
drag, startPoint x: 354, startPoint y: 219, endPoint x: 403, endPoint y: 220, distance: 49.1
click at [403, 220] on div "ID CAE Fc. x Razón Social CPBT Monto Fecha Cpbt Comentario OS Privado Fecha Rec…" at bounding box center [336, 206] width 494 height 63
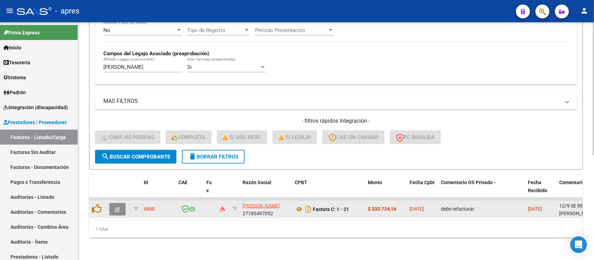
click at [118, 207] on icon "button" at bounding box center [117, 209] width 5 height 5
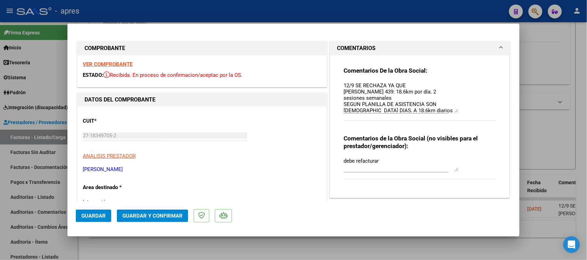
drag, startPoint x: 452, startPoint y: 92, endPoint x: 453, endPoint y: 109, distance: 16.7
click at [453, 109] on textarea "12/9 SE RECHAZA YA QUE [PERSON_NAME] 439: 18.6km por día. 2 sesiones semanales …" at bounding box center [401, 97] width 115 height 31
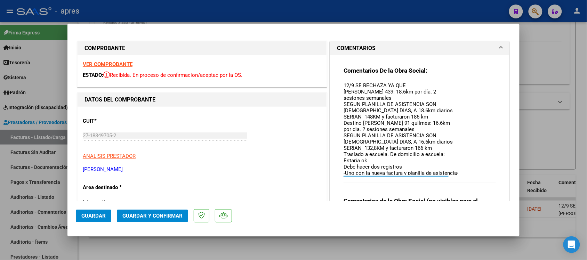
drag, startPoint x: 453, startPoint y: 107, endPoint x: 461, endPoint y: 173, distance: 66.6
click at [461, 173] on div "Comentarios De la Obra Social: 12/9 SE RECHAZA YA QUE [PERSON_NAME] 439: 18.6km…" at bounding box center [420, 129] width 152 height 124
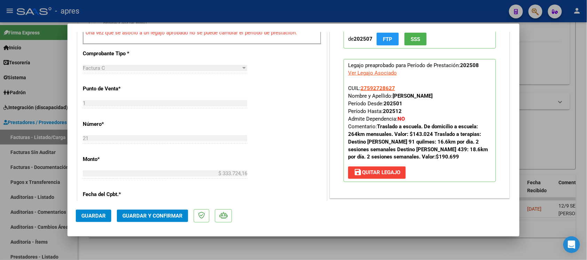
scroll to position [391, 0]
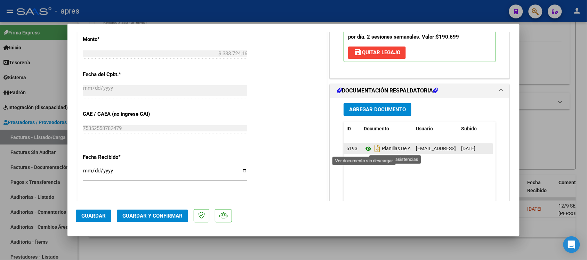
click at [364, 149] on icon at bounding box center [368, 149] width 9 height 8
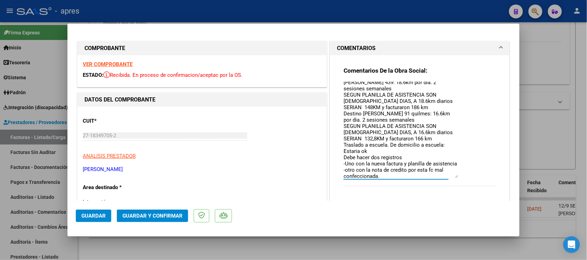
scroll to position [0, 0]
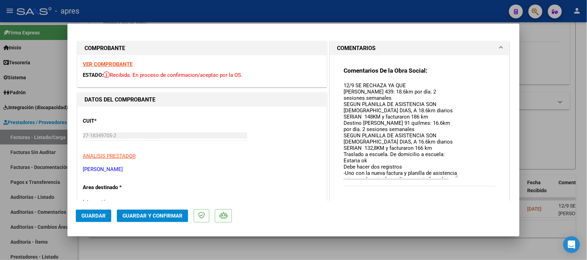
drag, startPoint x: 455, startPoint y: 129, endPoint x: 455, endPoint y: 136, distance: 6.6
click at [455, 136] on div "Comentarios De la Obra Social: 12/9 SE RECHAZA YA QUE [PERSON_NAME] 439: 18.6km…" at bounding box center [420, 130] width 152 height 127
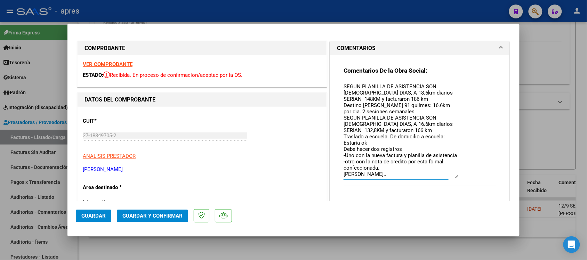
scroll to position [30, 0]
click at [340, 231] on div at bounding box center [293, 130] width 587 height 260
type input "$ 0,00"
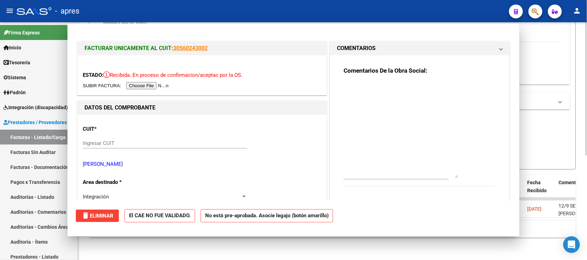
scroll to position [0, 0]
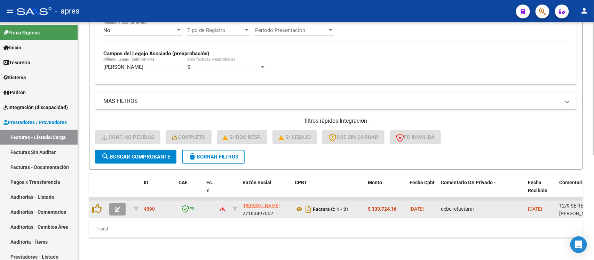
click at [114, 203] on button "button" at bounding box center [117, 209] width 16 height 13
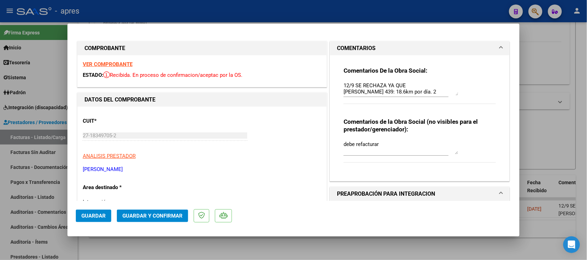
click at [116, 64] on strong "VER COMPROBANTE" at bounding box center [108, 64] width 50 height 6
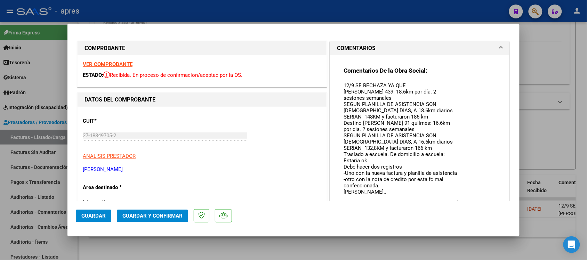
drag, startPoint x: 452, startPoint y: 92, endPoint x: 461, endPoint y: 199, distance: 108.2
click at [461, 199] on div "Comentarios De la Obra Social: 12/9 SE RECHAZA YA QUE [PERSON_NAME] 439: 18.6km…" at bounding box center [420, 143] width 152 height 153
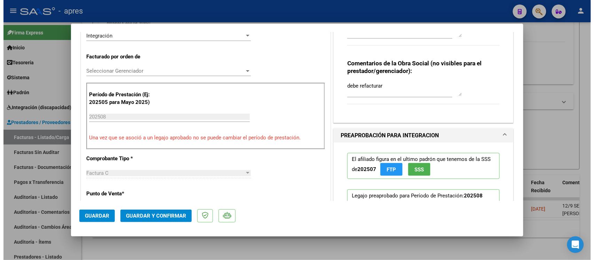
scroll to position [174, 0]
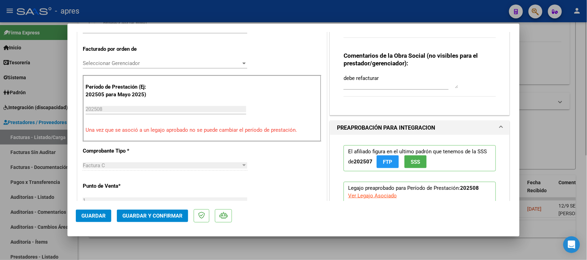
click at [289, 231] on div at bounding box center [293, 130] width 587 height 260
type input "$ 0,00"
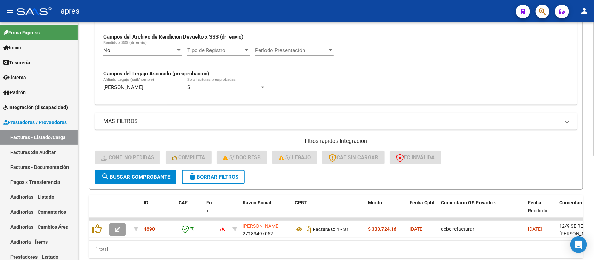
scroll to position [144, 0]
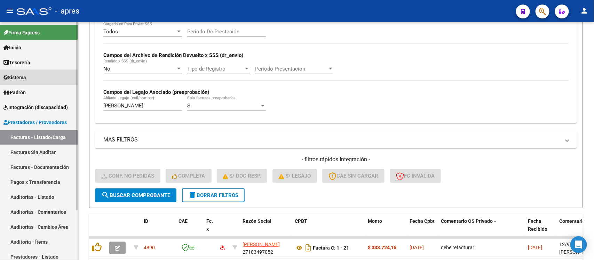
click at [30, 77] on link "Sistema" at bounding box center [39, 77] width 78 height 15
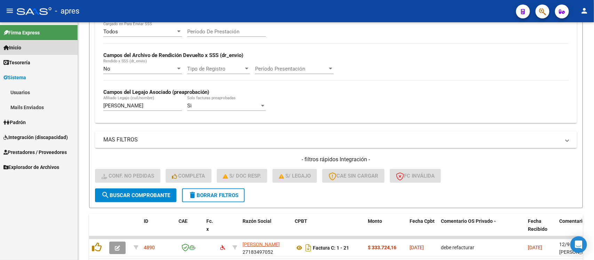
click at [37, 46] on link "Inicio" at bounding box center [39, 47] width 78 height 15
